Goal: Task Accomplishment & Management: Manage account settings

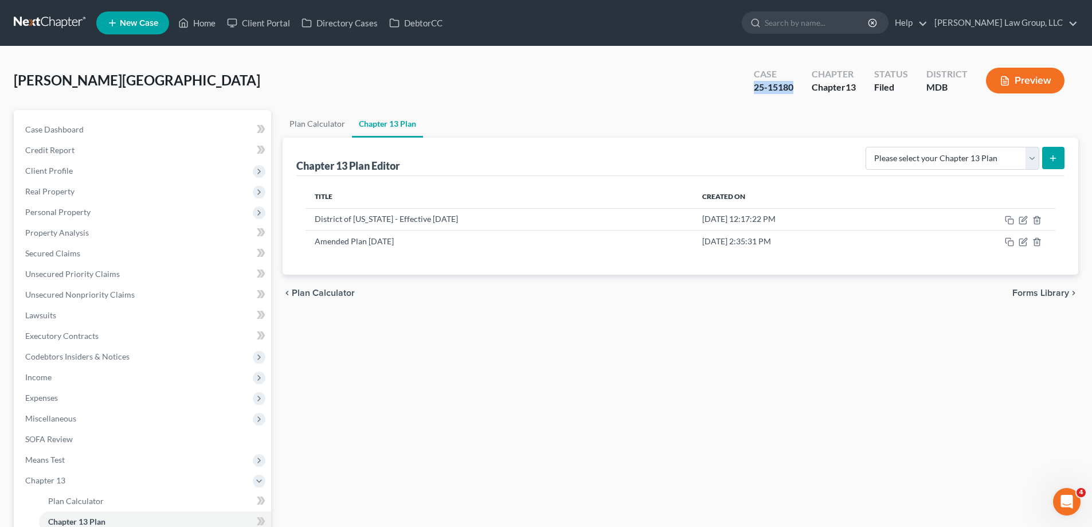
drag, startPoint x: 794, startPoint y: 88, endPoint x: 750, endPoint y: 93, distance: 44.5
click at [750, 93] on div "Case 25-15180" at bounding box center [774, 82] width 58 height 34
copy div "25-15180"
click at [209, 18] on link "Home" at bounding box center [197, 23] width 49 height 21
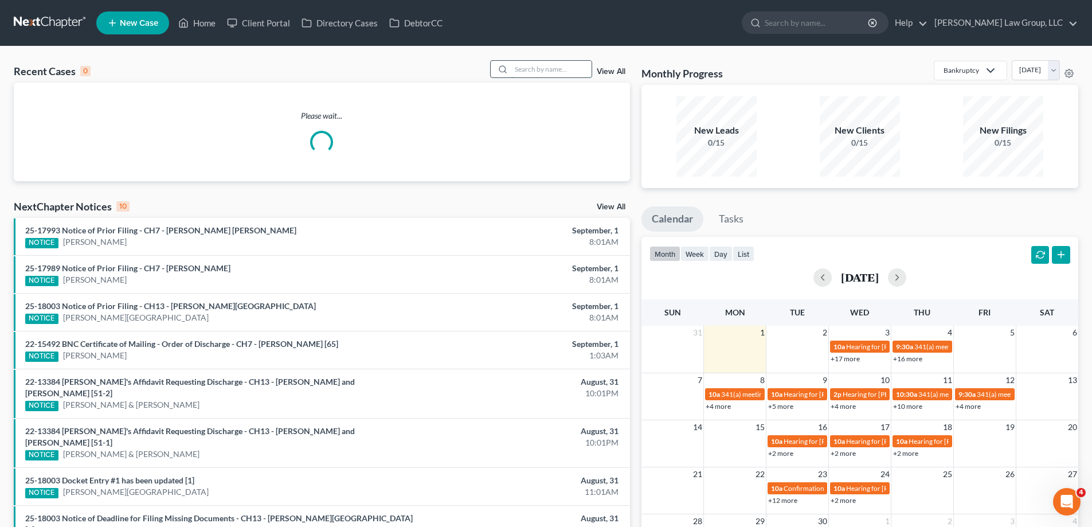
click at [548, 72] on input "search" at bounding box center [552, 69] width 80 height 17
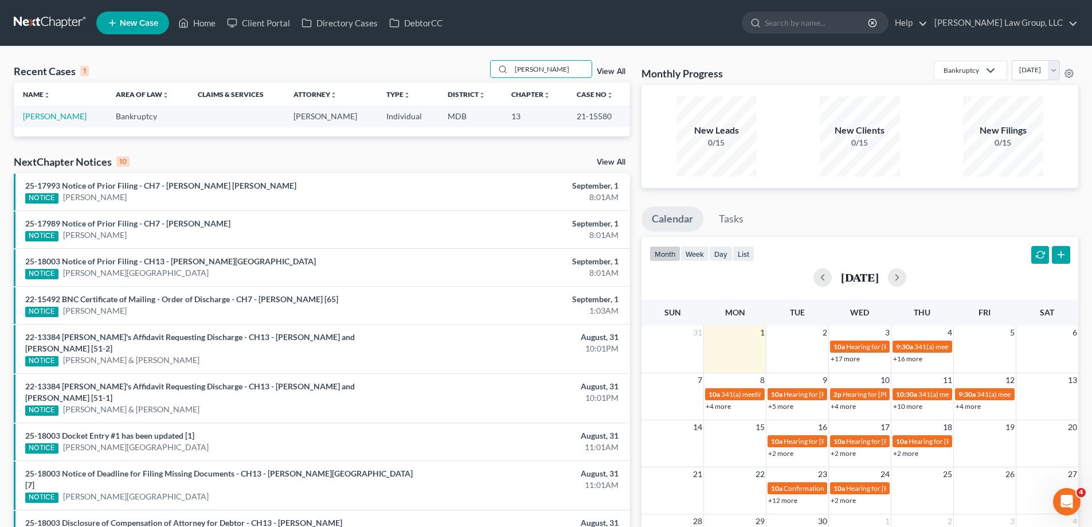
type input "[PERSON_NAME]"
drag, startPoint x: 608, startPoint y: 118, endPoint x: 564, endPoint y: 123, distance: 45.0
click at [568, 123] on td "21-15580" at bounding box center [599, 116] width 63 height 21
copy td "21-15580"
click at [45, 117] on link "[PERSON_NAME]" at bounding box center [55, 116] width 64 height 10
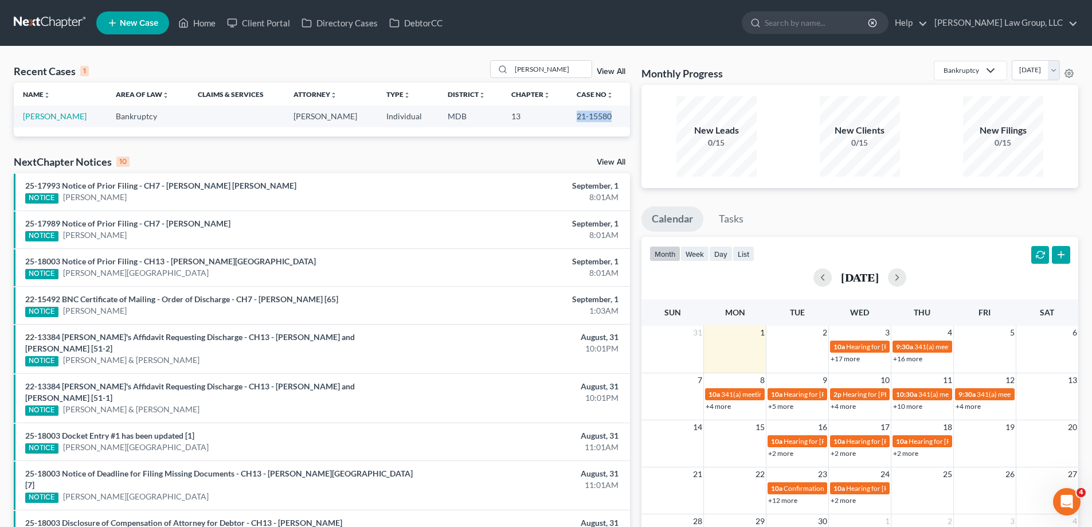
select select "2"
select select "1"
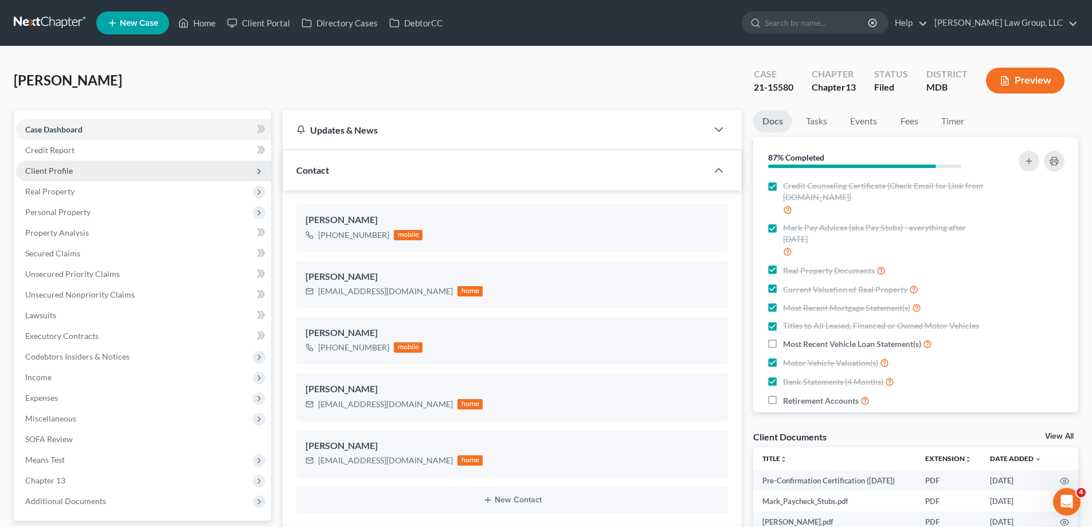
scroll to position [144, 0]
click at [84, 172] on span "Client Profile" at bounding box center [143, 171] width 255 height 21
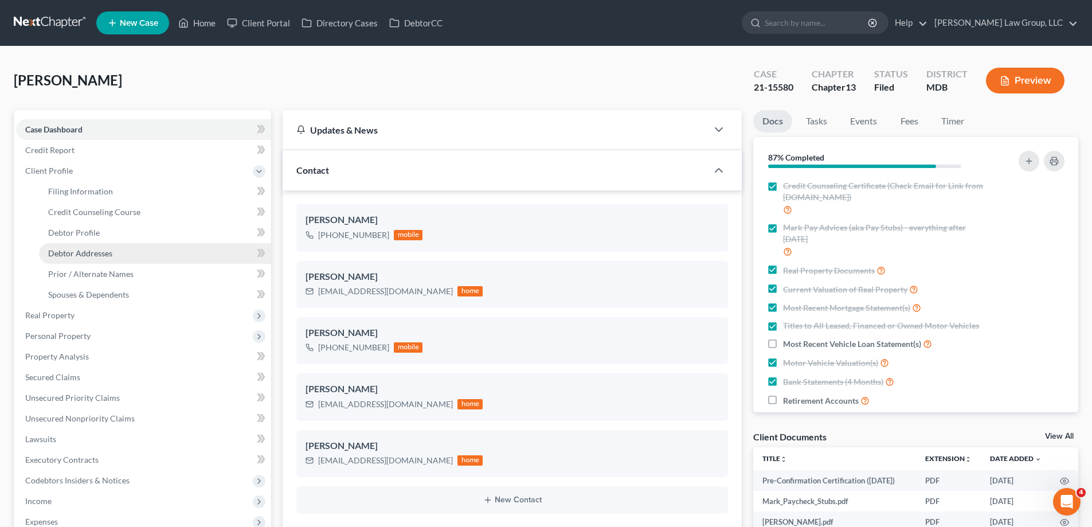
click at [99, 245] on link "Debtor Addresses" at bounding box center [155, 253] width 232 height 21
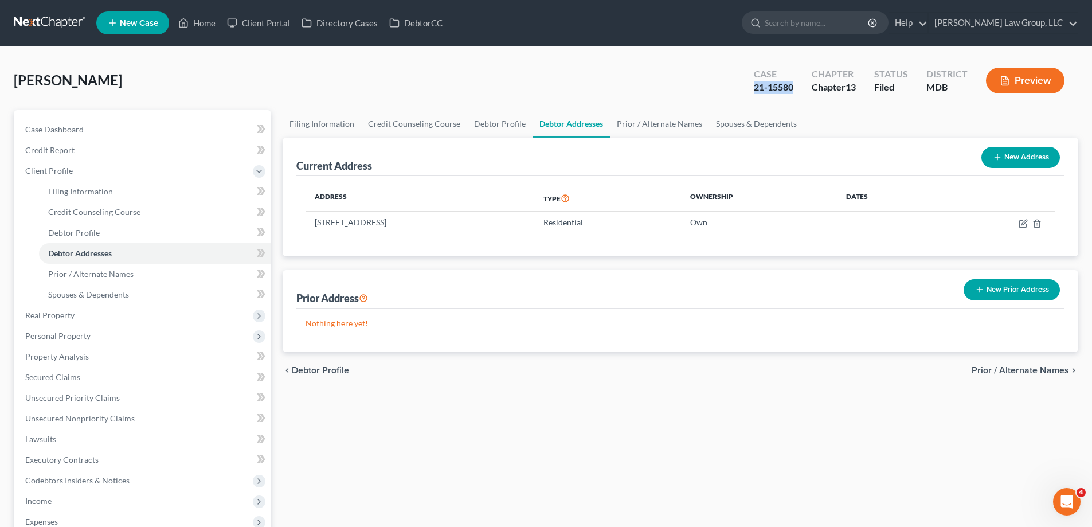
drag, startPoint x: 797, startPoint y: 86, endPoint x: 744, endPoint y: 83, distance: 52.9
click at [745, 83] on div "Case 21-15580" at bounding box center [774, 82] width 58 height 34
copy div "21-15580"
click at [89, 188] on span "Filing Information" at bounding box center [80, 191] width 65 height 10
select select "1"
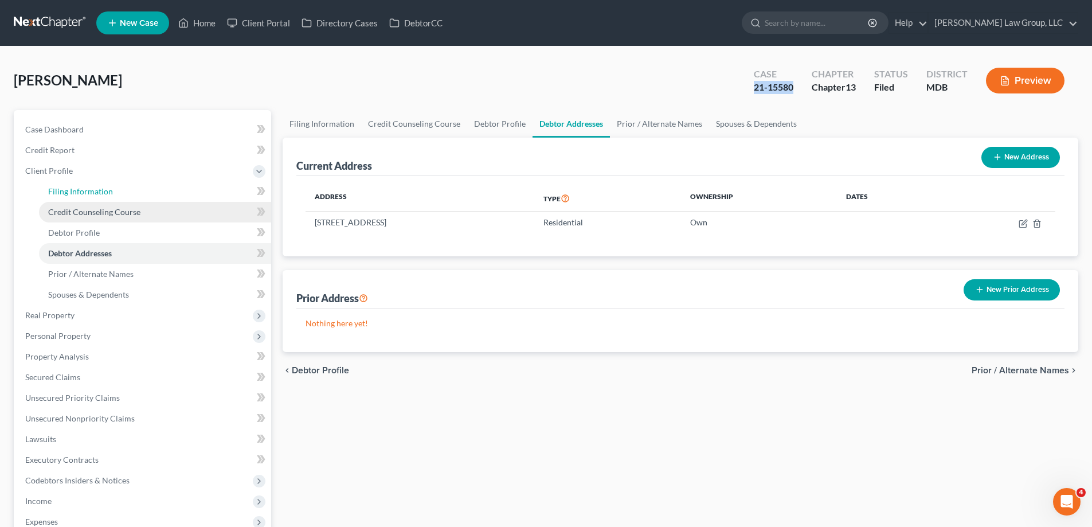
select select "0"
select select "3"
select select "38"
select select "0"
select select "21"
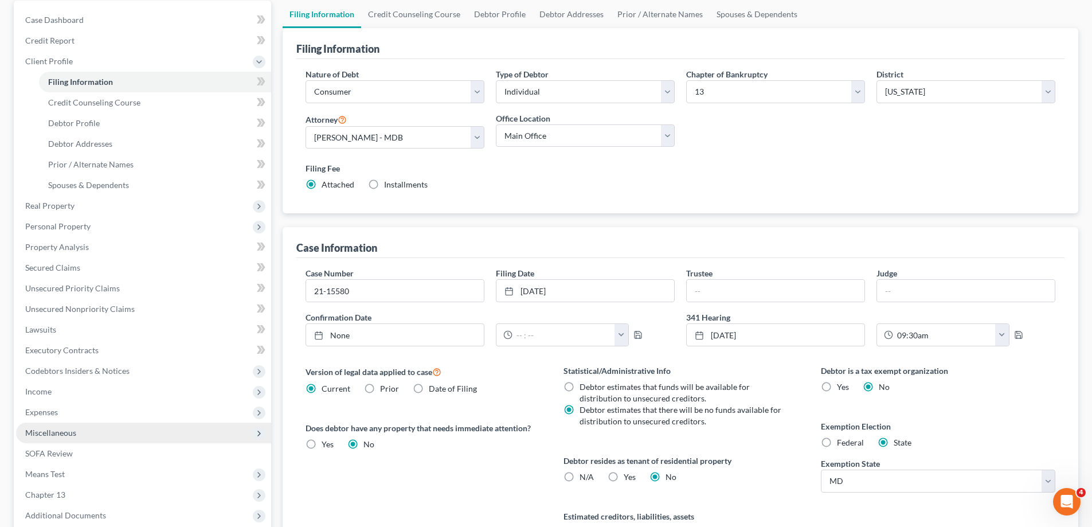
scroll to position [229, 0]
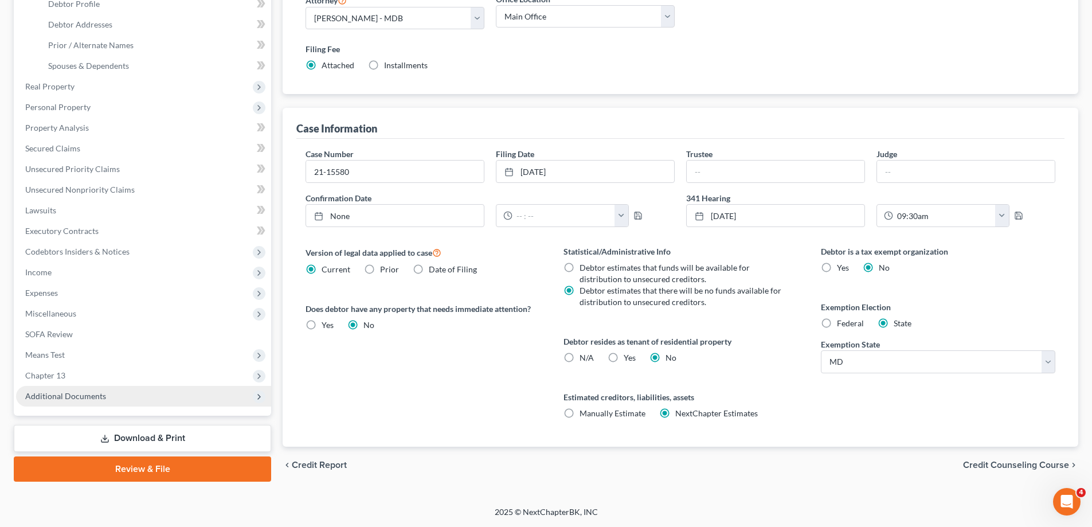
drag, startPoint x: 83, startPoint y: 399, endPoint x: 118, endPoint y: 395, distance: 35.2
click at [83, 399] on span "Additional Documents" at bounding box center [65, 396] width 81 height 10
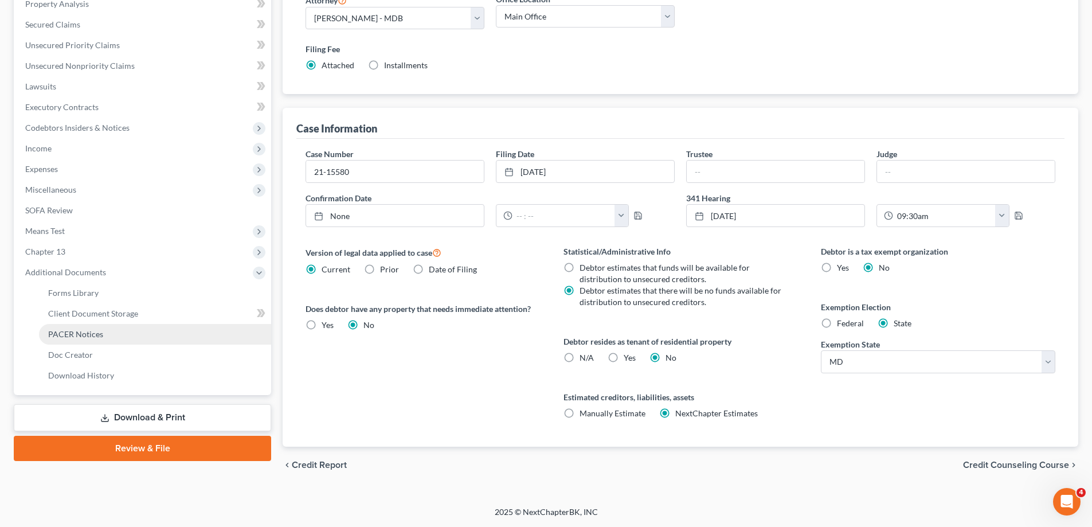
click at [134, 335] on link "PACER Notices" at bounding box center [155, 334] width 232 height 21
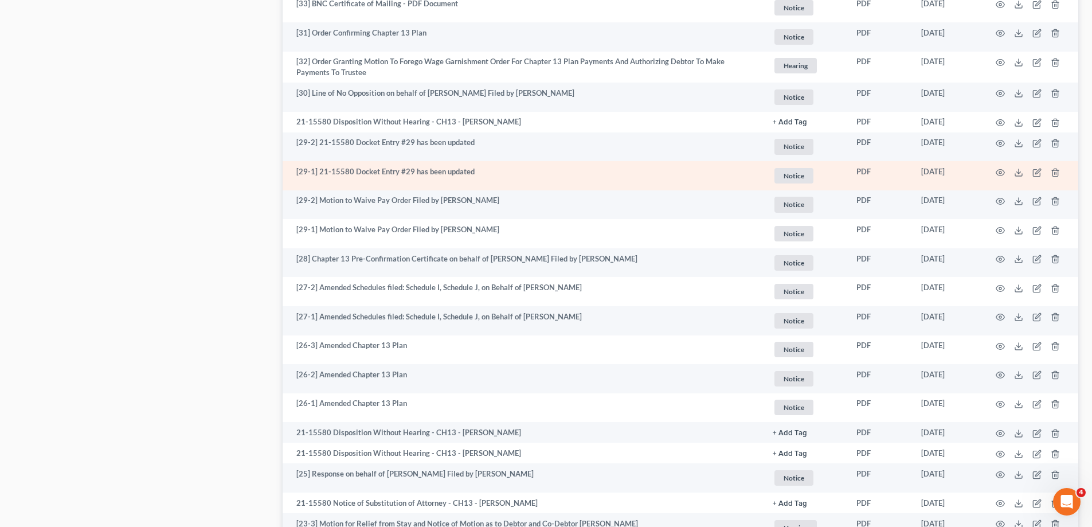
scroll to position [1090, 0]
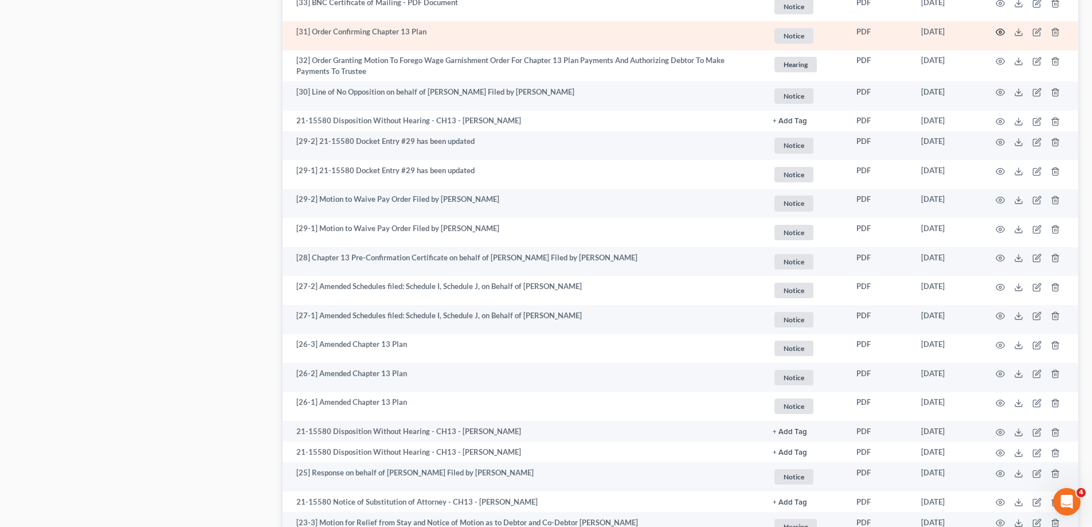
click at [998, 34] on icon "button" at bounding box center [1000, 32] width 9 height 9
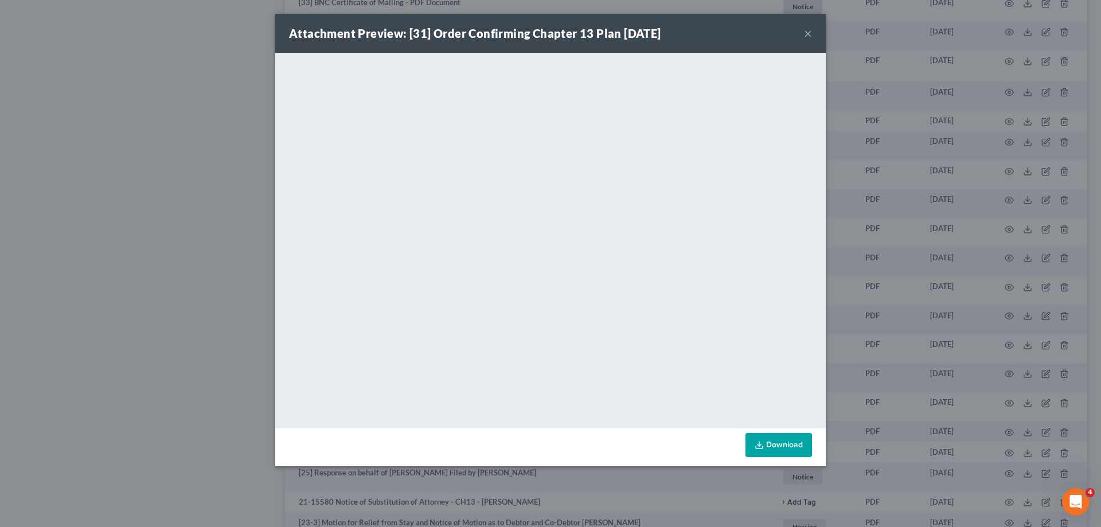
click at [809, 32] on button "×" at bounding box center [808, 33] width 8 height 14
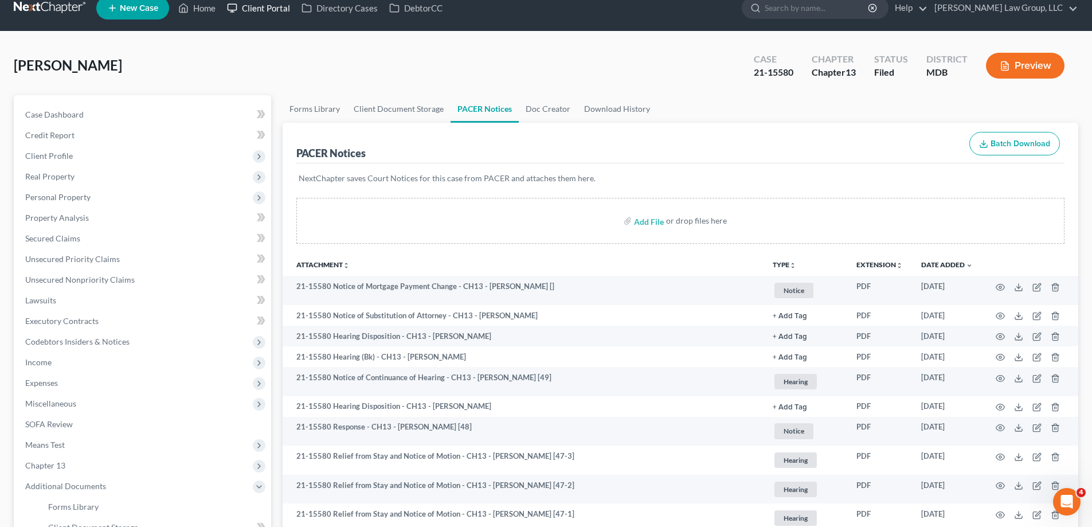
scroll to position [0, 0]
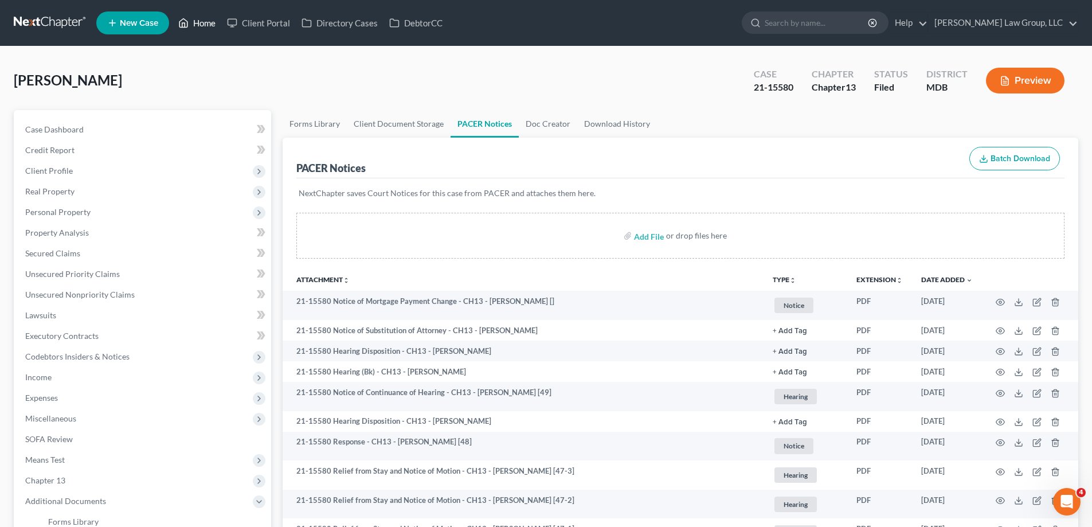
click at [204, 25] on link "Home" at bounding box center [197, 23] width 49 height 21
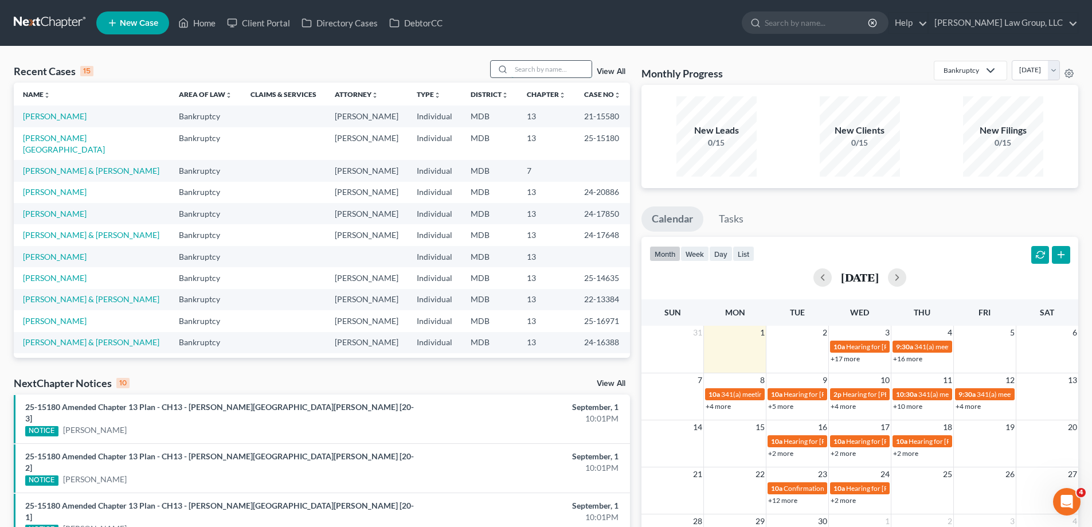
click at [560, 69] on input "search" at bounding box center [552, 69] width 80 height 17
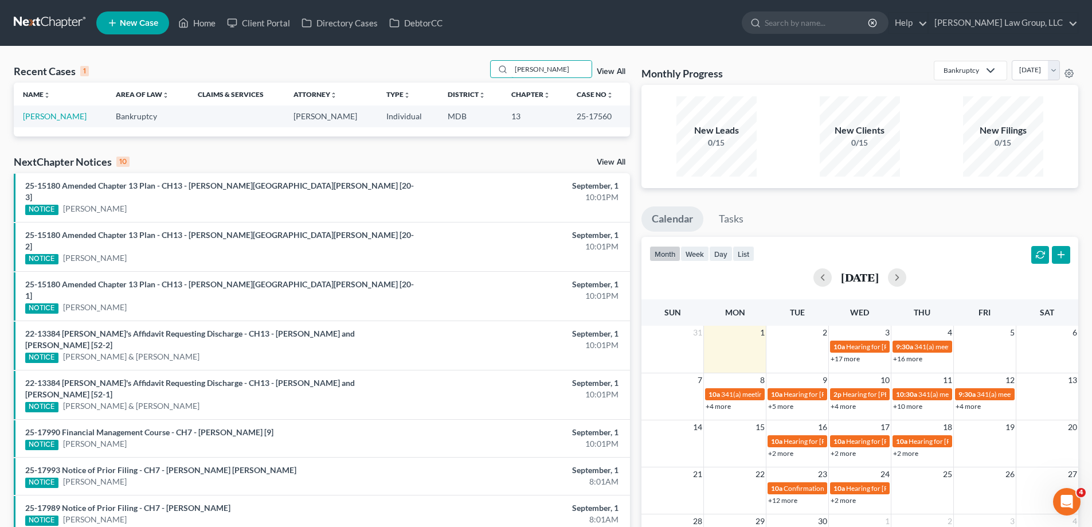
type input "[PERSON_NAME]"
drag, startPoint x: 611, startPoint y: 119, endPoint x: 572, endPoint y: 118, distance: 38.4
click at [572, 118] on td "25-17560" at bounding box center [599, 116] width 63 height 21
copy td "25-17560"
click at [56, 118] on link "[PERSON_NAME]" at bounding box center [55, 116] width 64 height 10
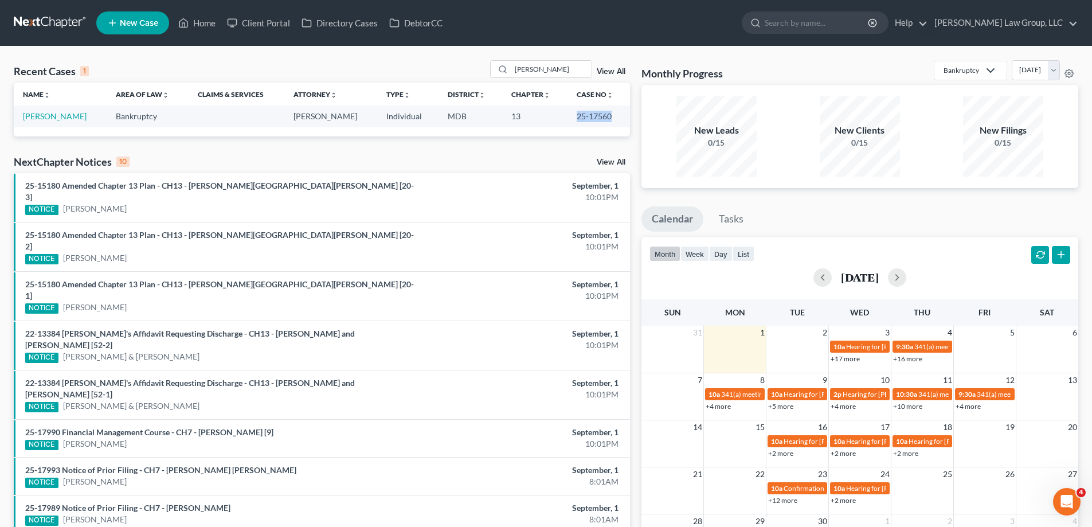
select select "2"
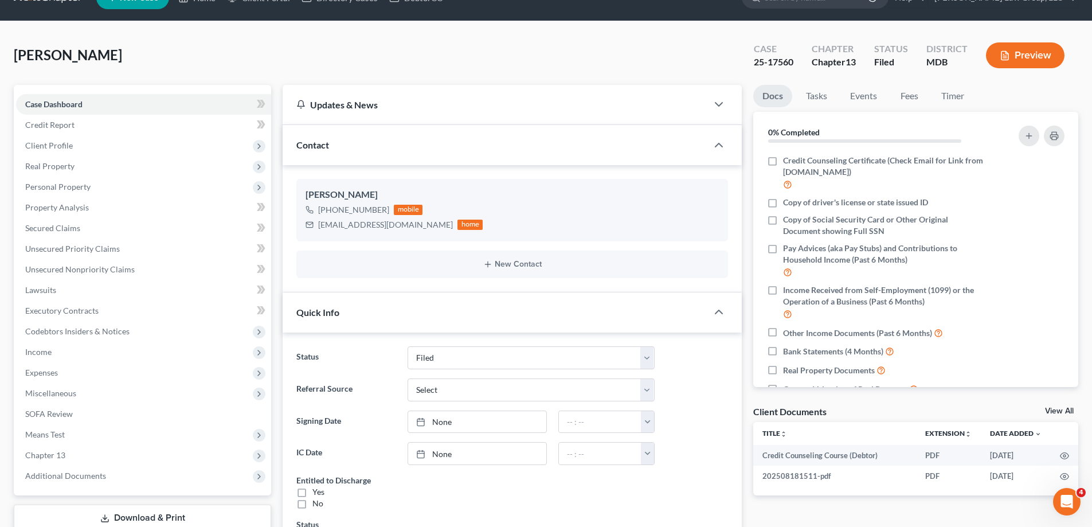
scroll to position [344, 0]
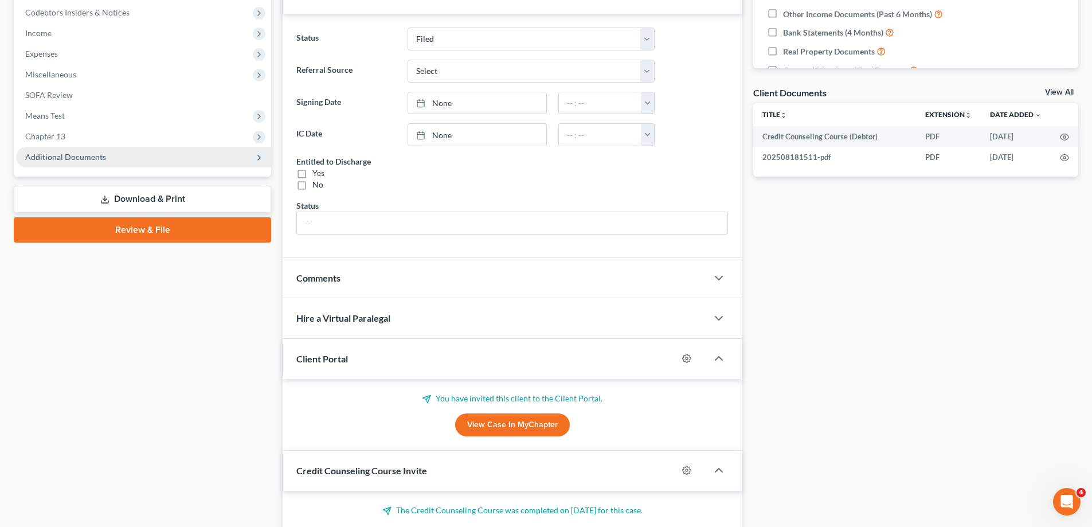
click at [120, 151] on span "Additional Documents" at bounding box center [143, 157] width 255 height 21
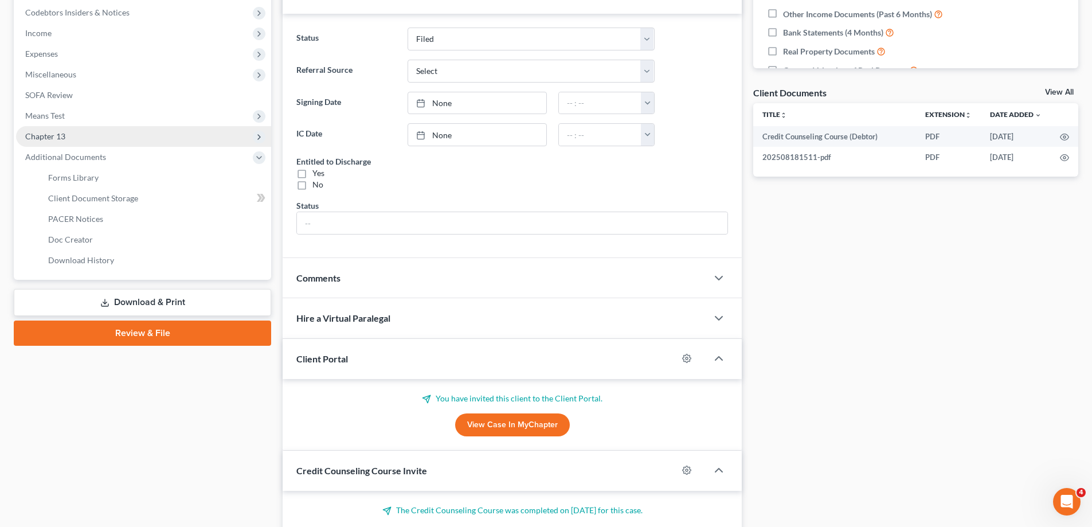
click at [103, 137] on span "Chapter 13" at bounding box center [143, 136] width 255 height 21
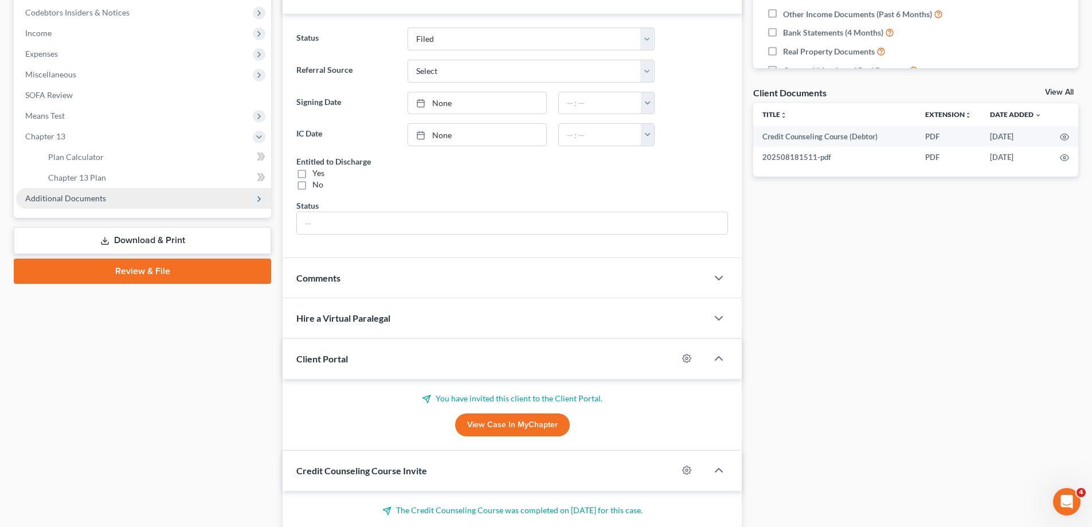
click at [117, 193] on span "Additional Documents" at bounding box center [143, 198] width 255 height 21
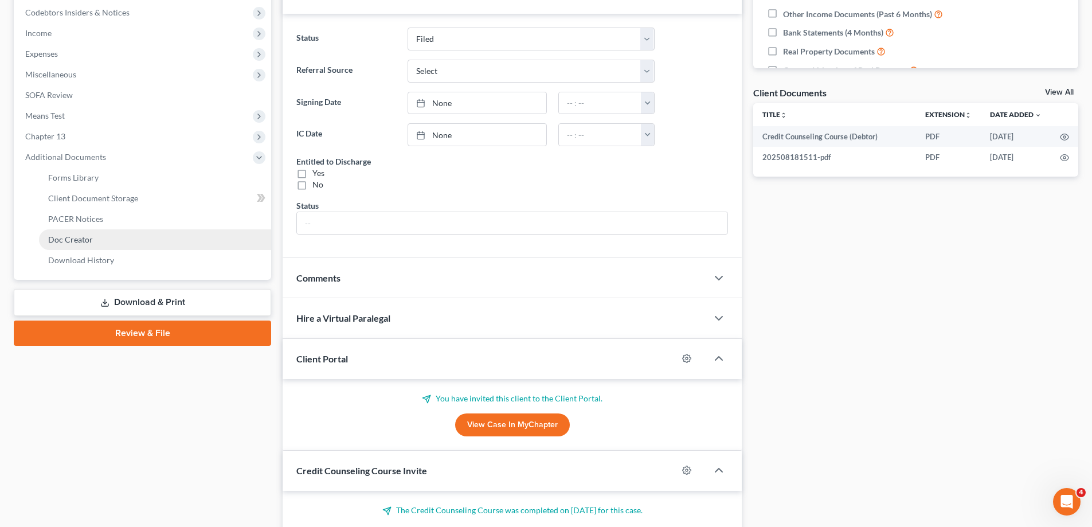
click at [120, 229] on link "Doc Creator" at bounding box center [155, 239] width 232 height 21
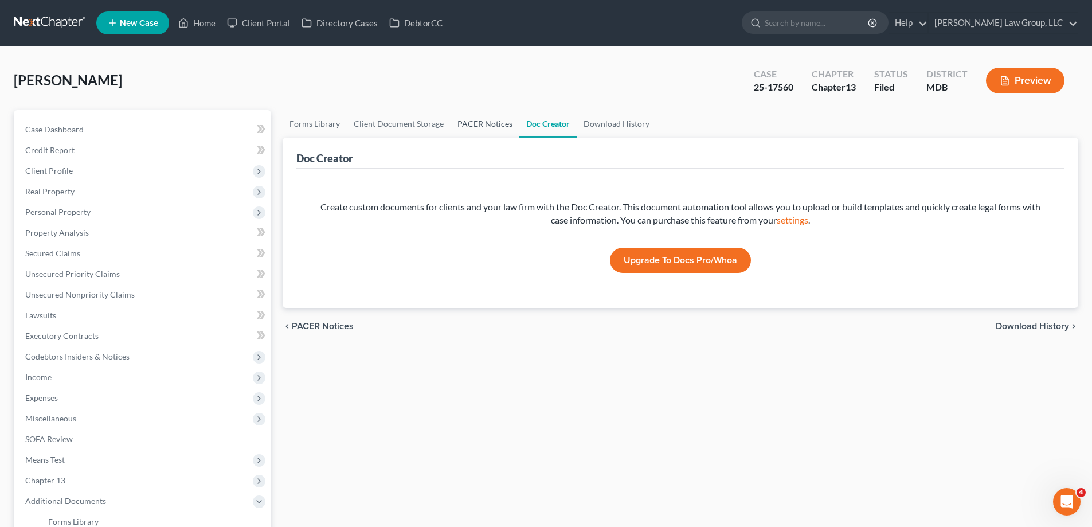
click at [501, 123] on link "PACER Notices" at bounding box center [485, 124] width 69 height 28
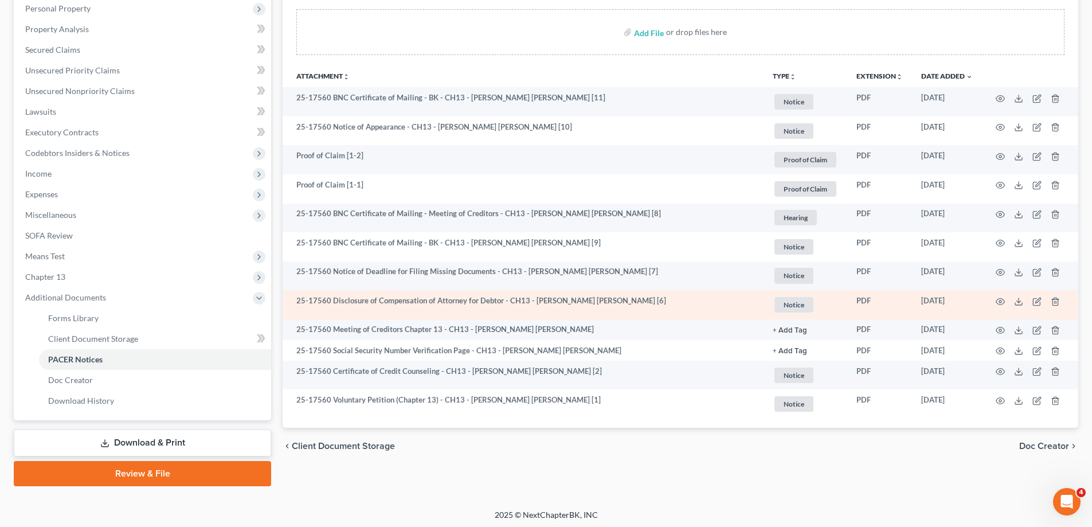
scroll to position [206, 0]
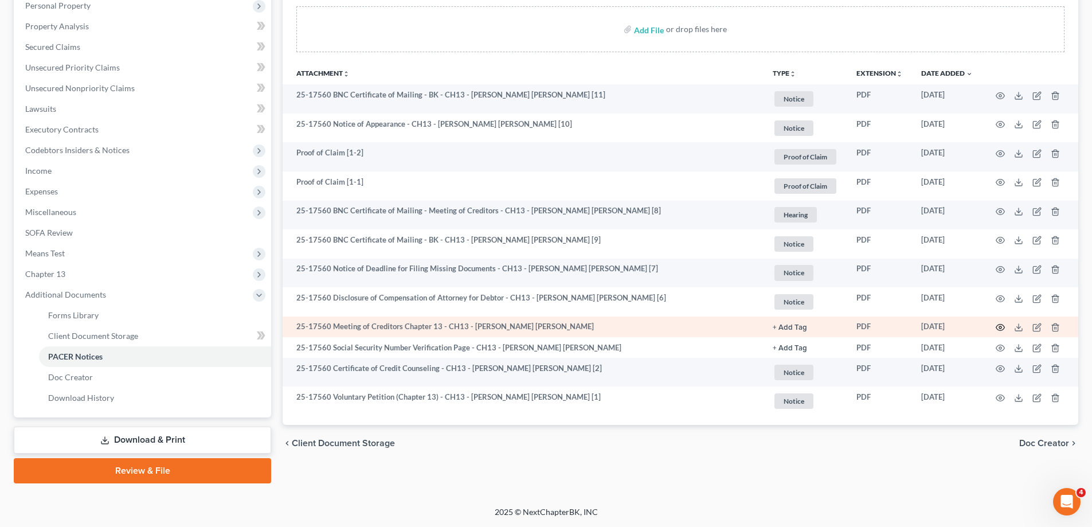
click at [1004, 325] on icon "button" at bounding box center [1000, 327] width 9 height 9
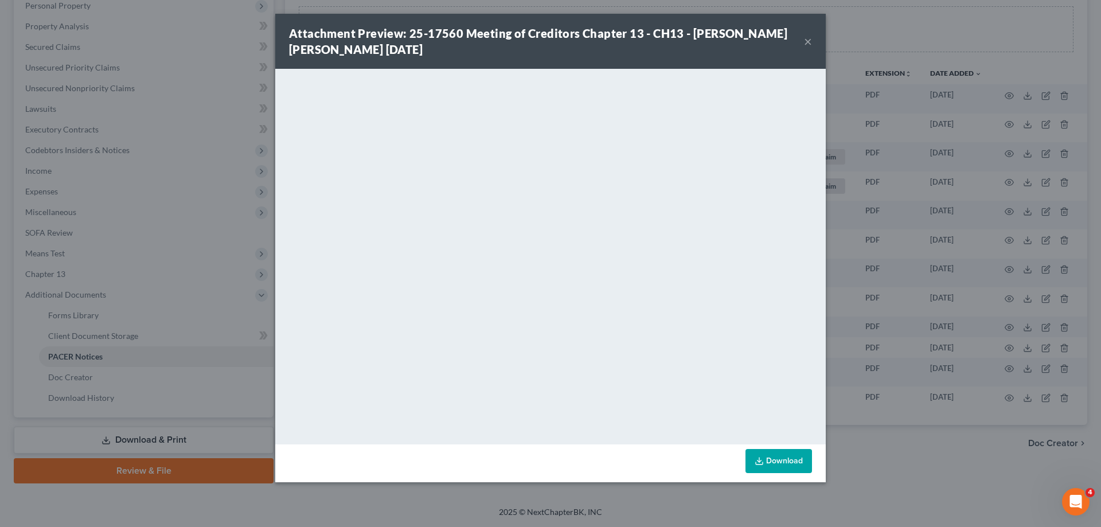
click at [809, 38] on button "×" at bounding box center [808, 41] width 8 height 14
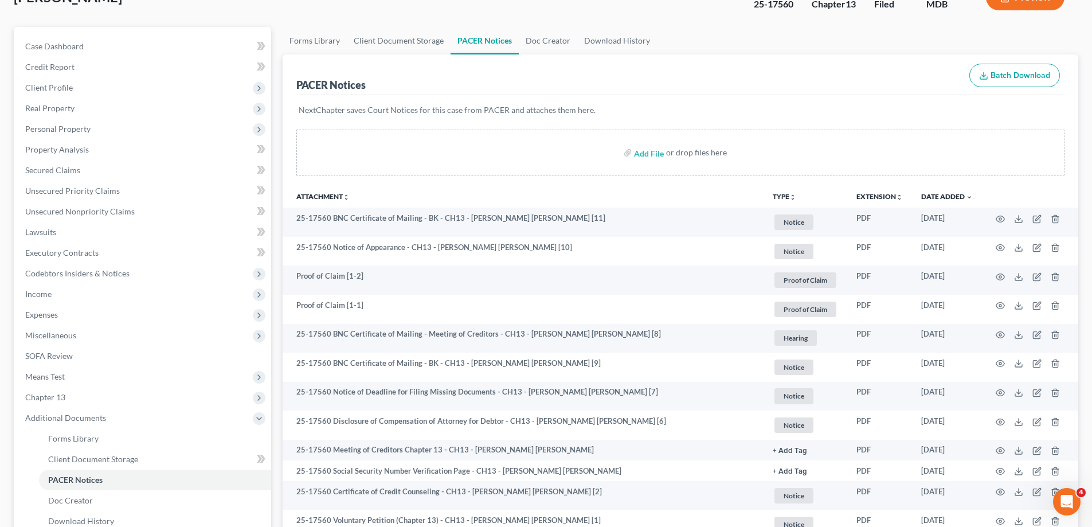
scroll to position [0, 0]
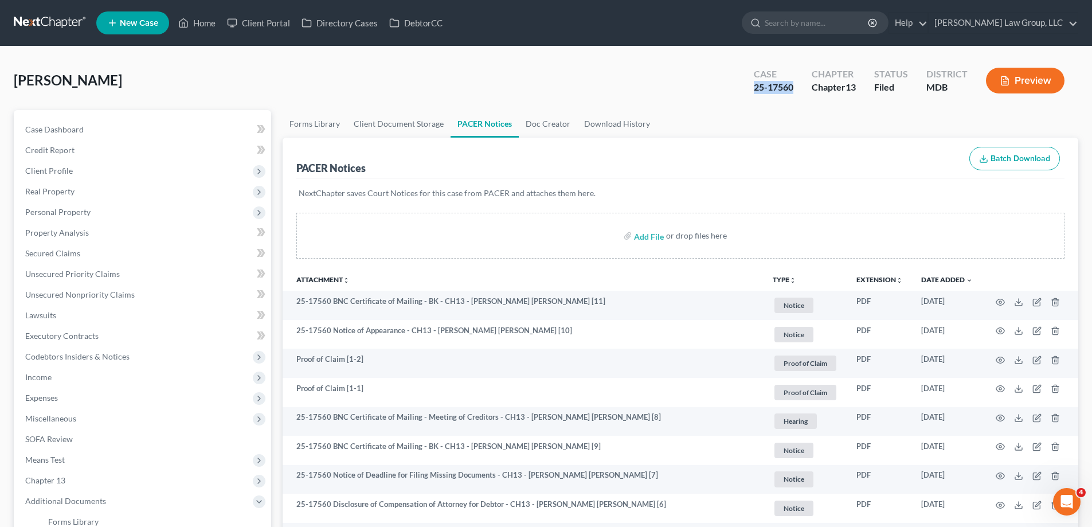
drag, startPoint x: 796, startPoint y: 90, endPoint x: 704, endPoint y: 186, distance: 133.0
click at [755, 89] on div "Case 25-17560" at bounding box center [774, 82] width 58 height 34
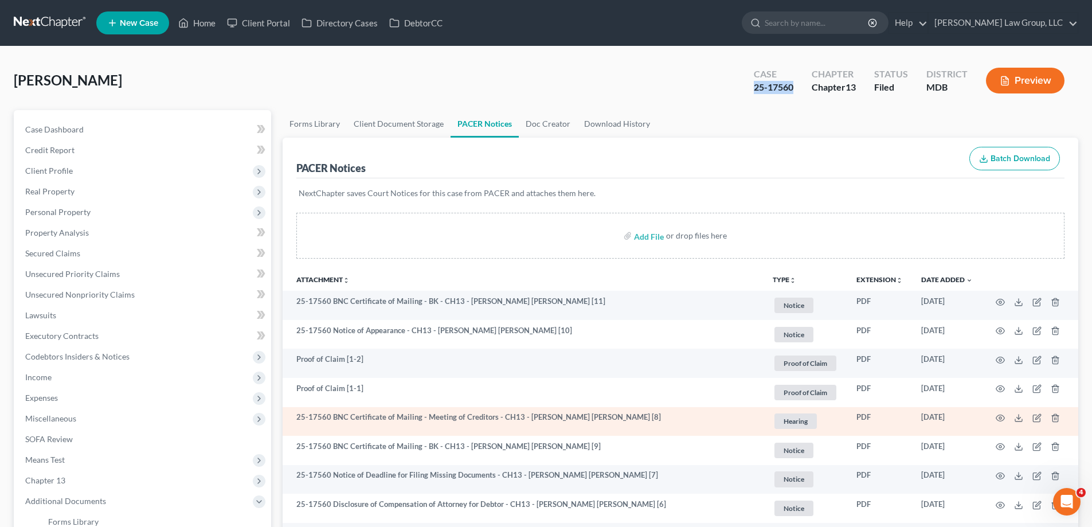
copy div "25-17560"
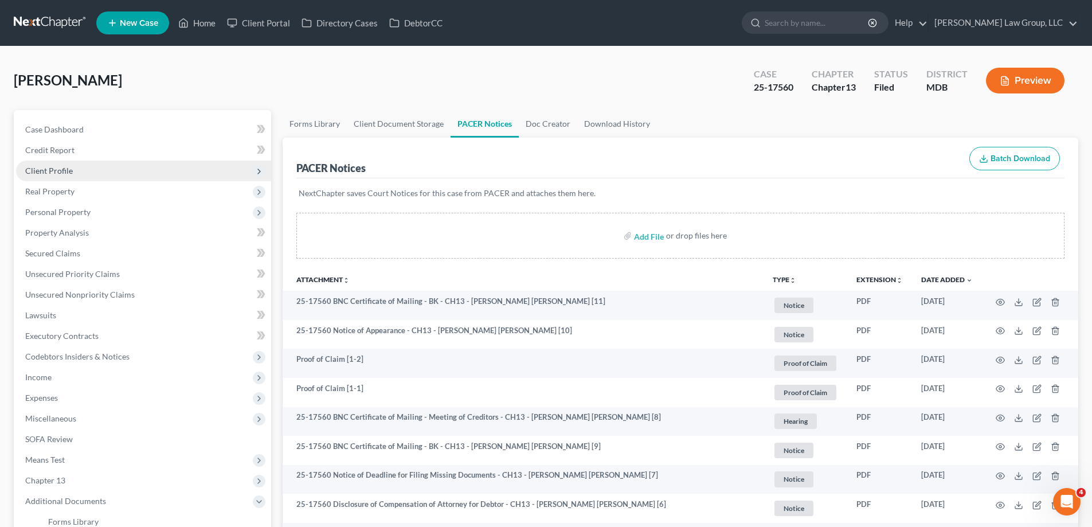
click at [103, 168] on span "Client Profile" at bounding box center [143, 171] width 255 height 21
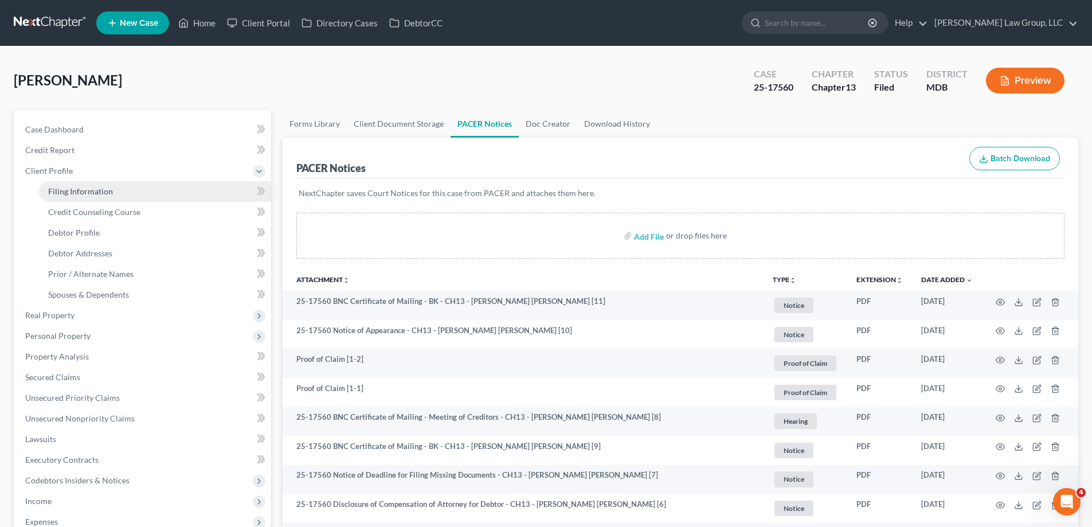
click at [110, 192] on span "Filing Information" at bounding box center [80, 191] width 65 height 10
select select "1"
select select "0"
select select "3"
select select "38"
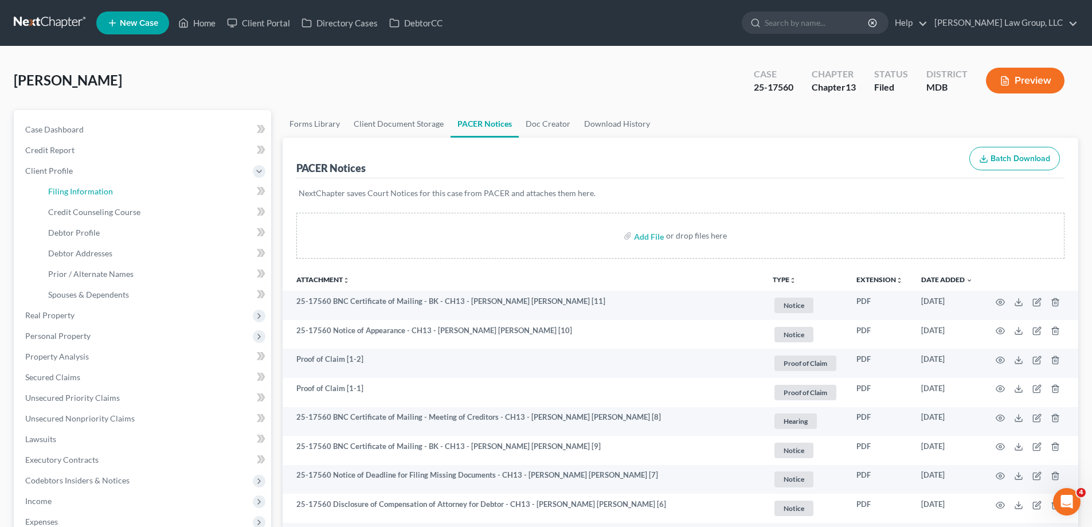
select select "0"
select select "21"
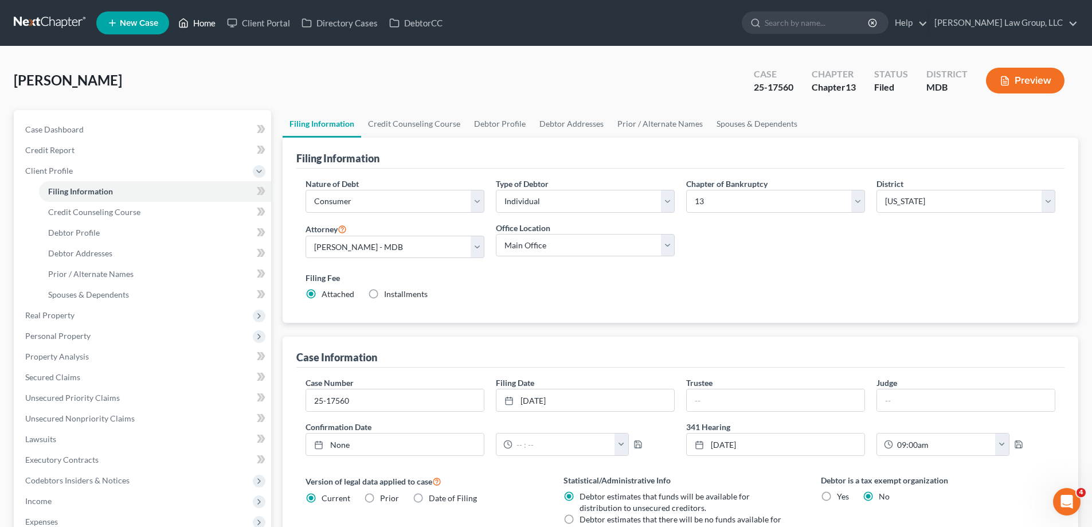
click at [212, 14] on link "Home" at bounding box center [197, 23] width 49 height 21
